Goal: Find contact information: Find contact information

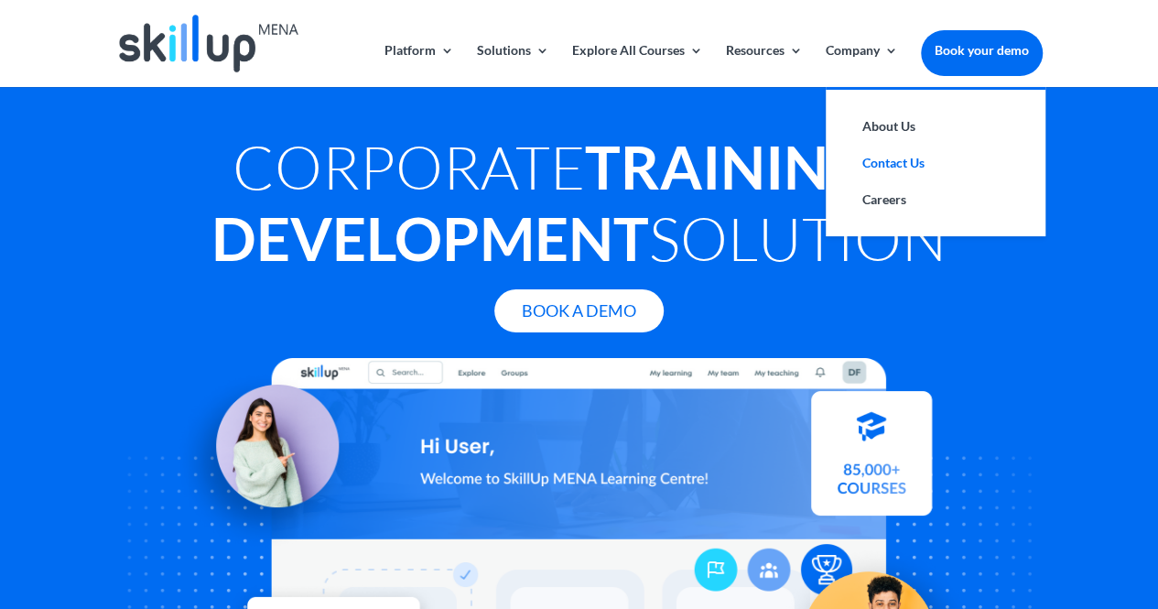
click at [902, 156] on link "Contact Us" at bounding box center [935, 163] width 183 height 37
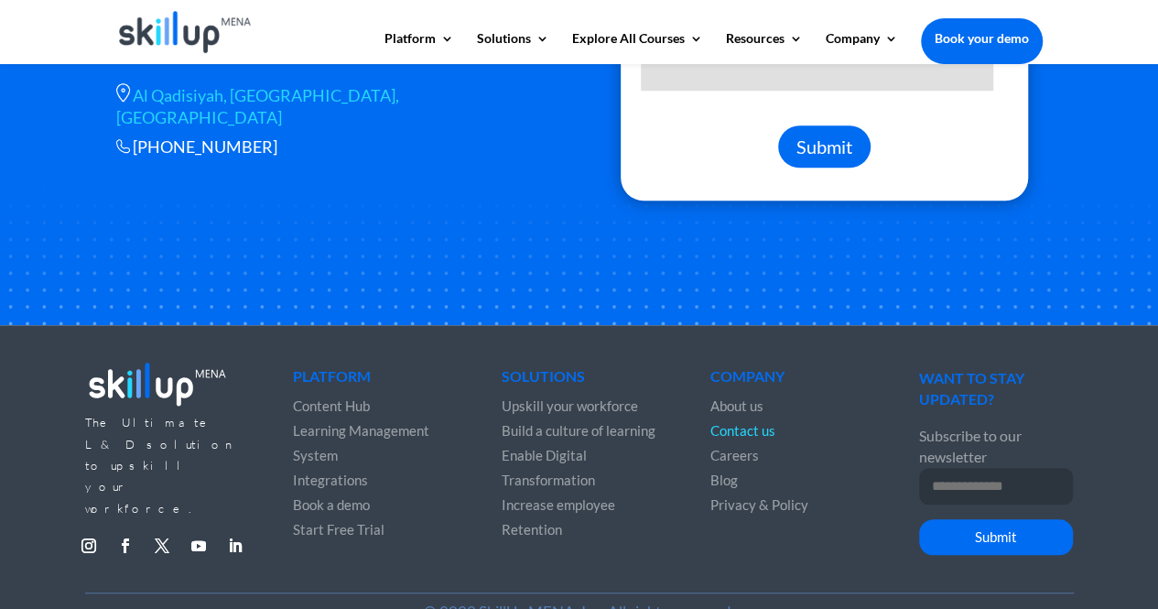
scroll to position [684, 0]
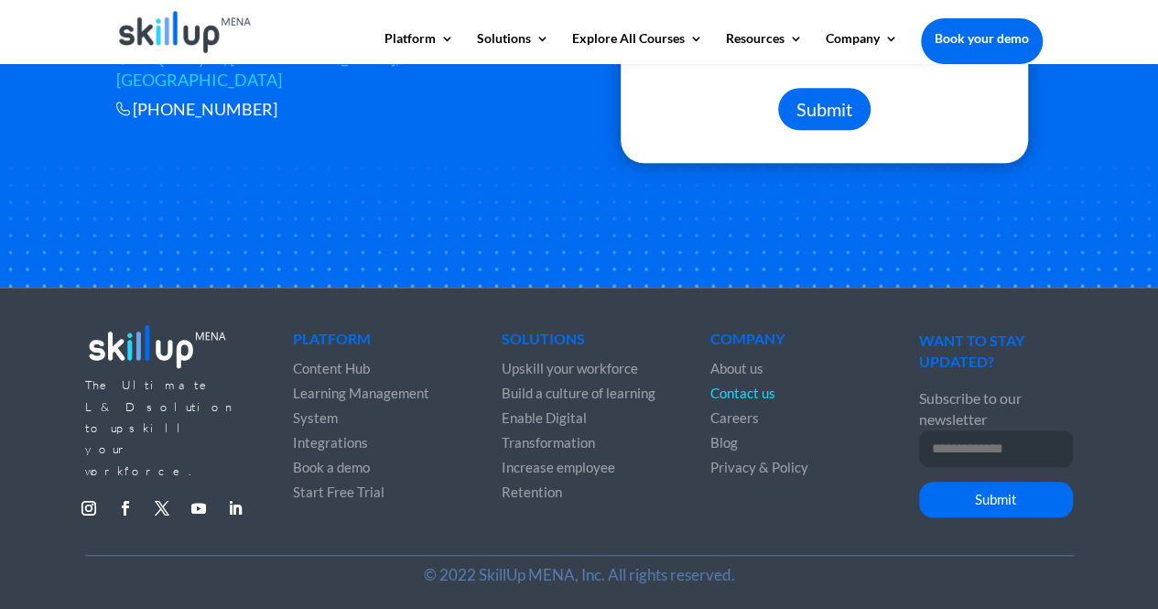
click at [984, 462] on input "Email Address *" at bounding box center [996, 448] width 154 height 37
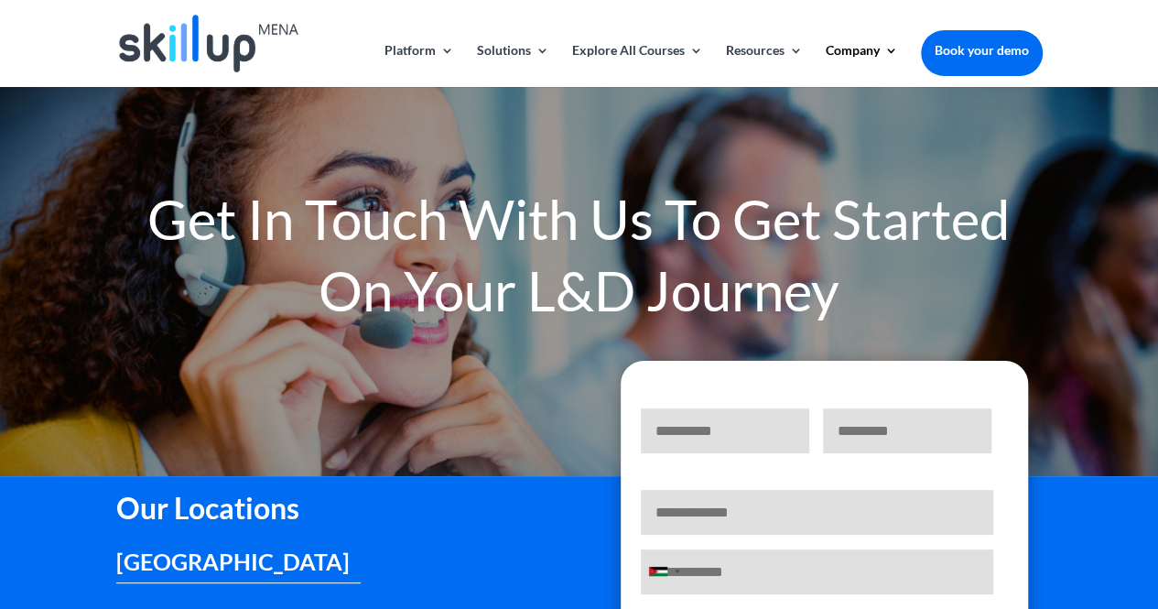
scroll to position [0, 0]
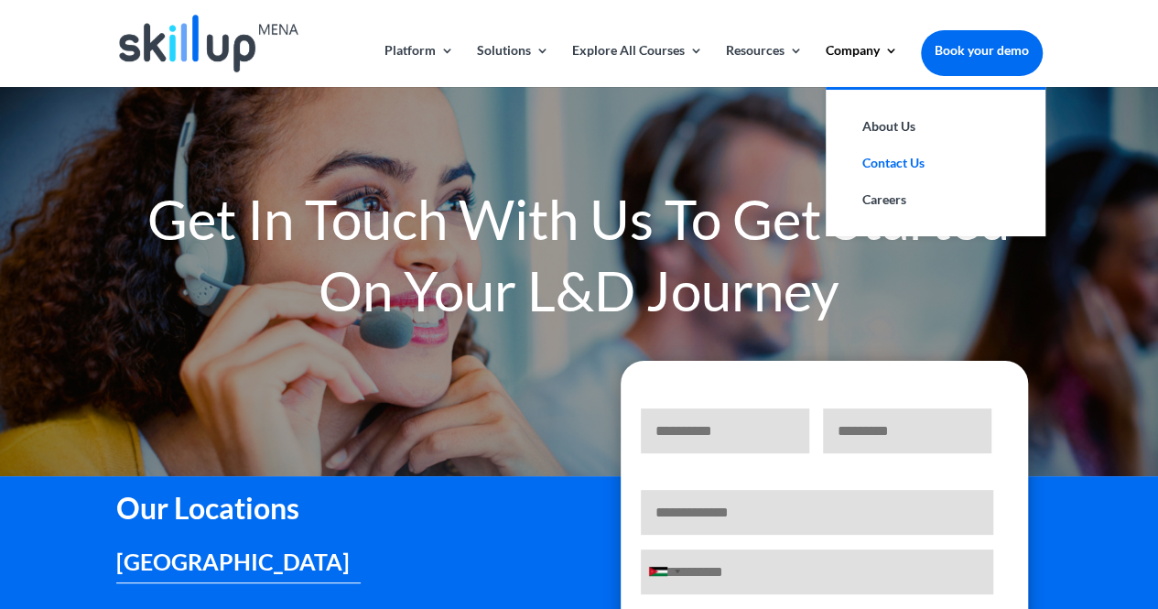
click at [900, 164] on link "Contact Us" at bounding box center [935, 163] width 183 height 37
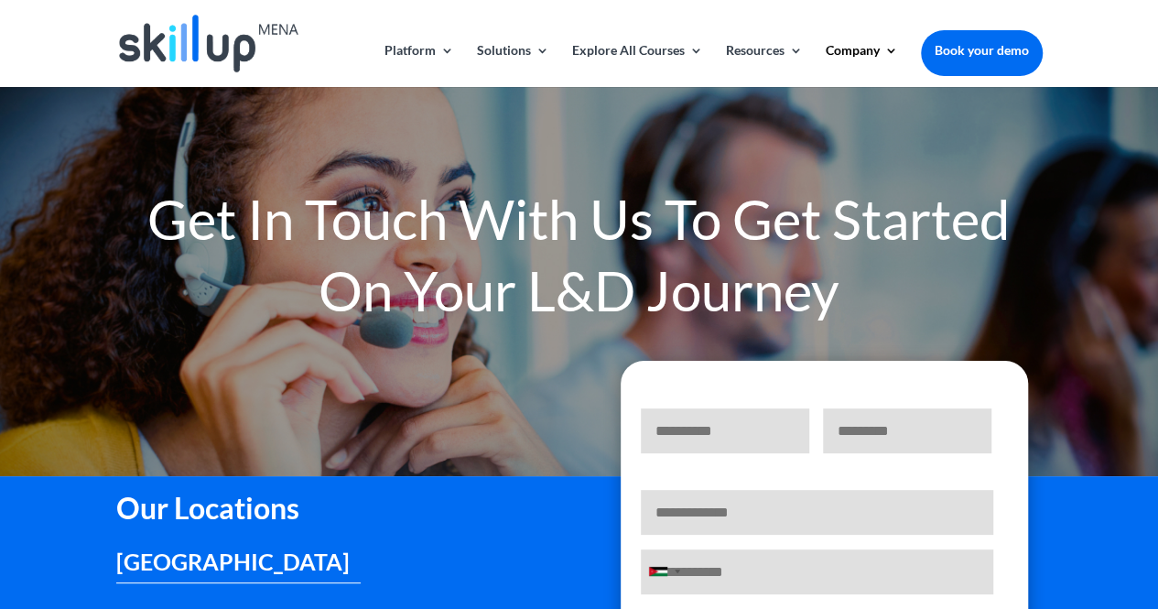
click at [227, 45] on img at bounding box center [208, 44] width 179 height 58
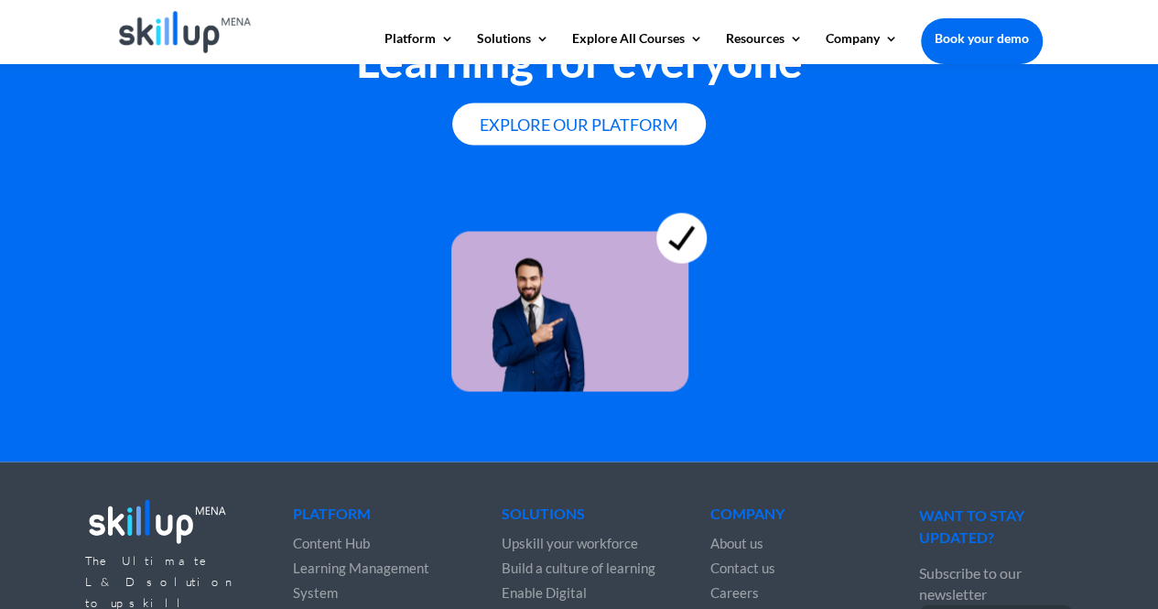
scroll to position [5353, 0]
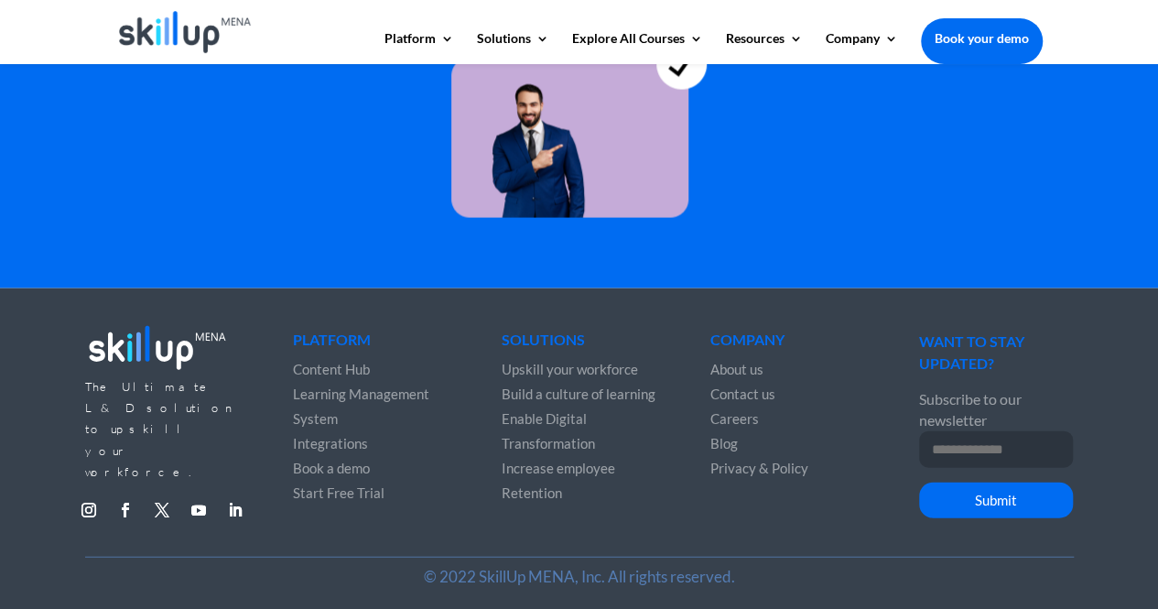
click at [754, 388] on span "Contact us" at bounding box center [743, 394] width 65 height 16
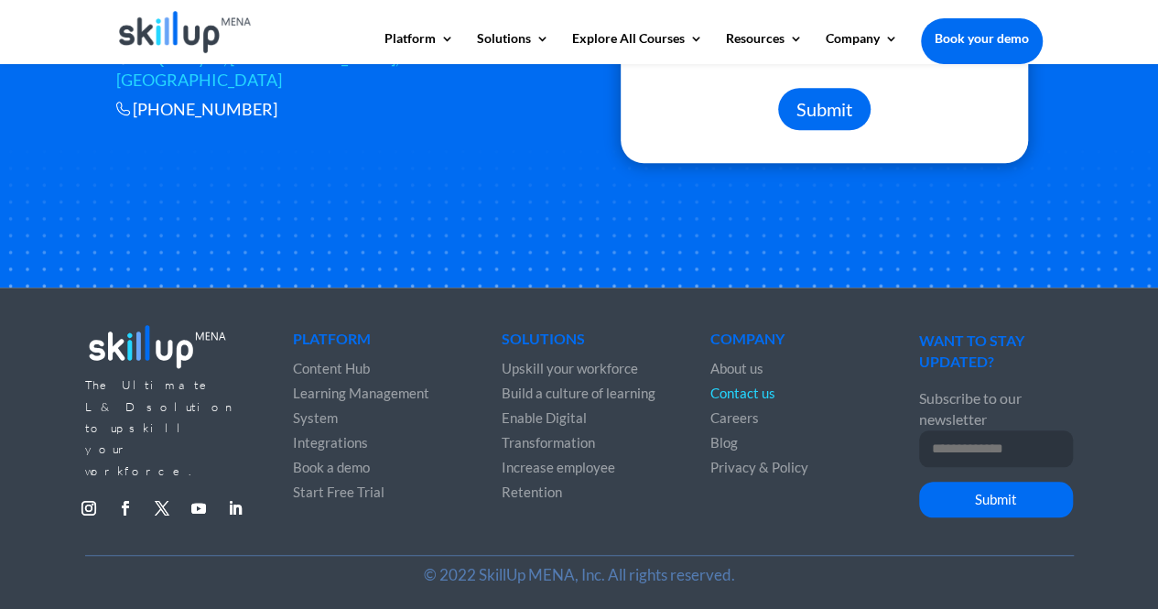
scroll to position [684, 0]
